Goal: Find specific page/section: Find specific page/section

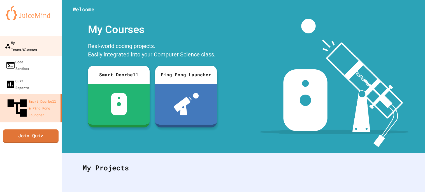
click at [23, 45] on div "My Teams/Classes" at bounding box center [21, 46] width 32 height 14
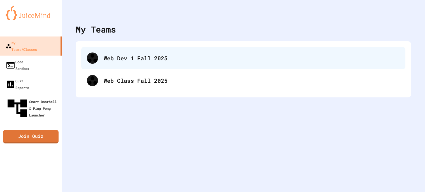
click at [113, 63] on div "Web Dev 1 Fall 2025" at bounding box center [243, 58] width 324 height 22
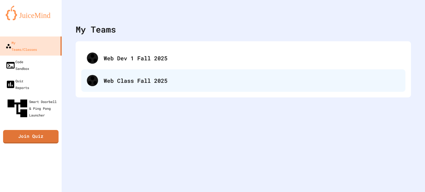
click at [129, 81] on div "Web Class Fall 2025" at bounding box center [252, 80] width 296 height 8
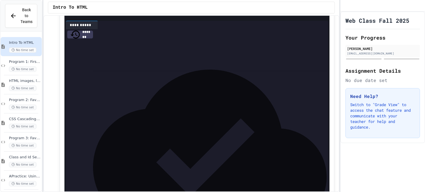
scroll to position [69, 0]
click at [34, 98] on div "Program 2: Favorite Animal Part 2 No time set" at bounding box center [25, 103] width 32 height 12
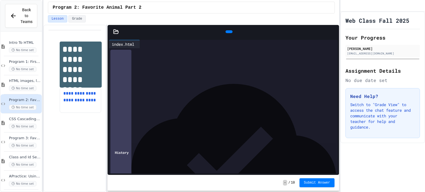
scroll to position [621, 0]
click at [223, 27] on div at bounding box center [229, 31] width 13 height 8
click at [225, 30] on div at bounding box center [228, 31] width 7 height 3
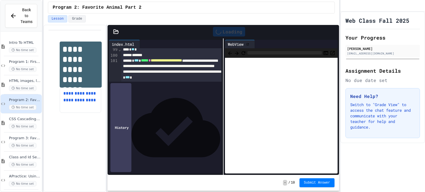
scroll to position [695, 0]
